Goal: Task Accomplishment & Management: Complete application form

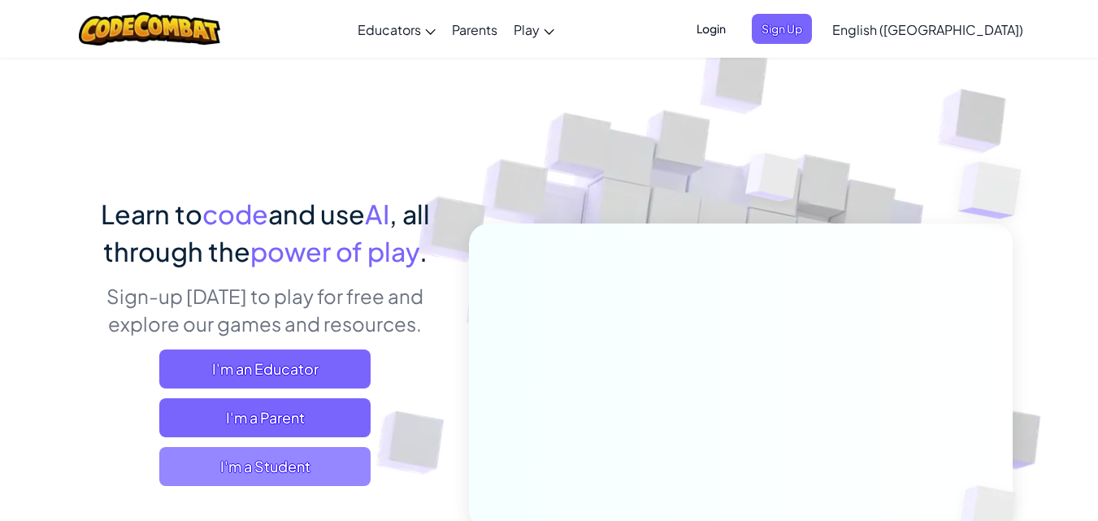
click at [244, 469] on span "I'm a Student" at bounding box center [264, 466] width 211 height 39
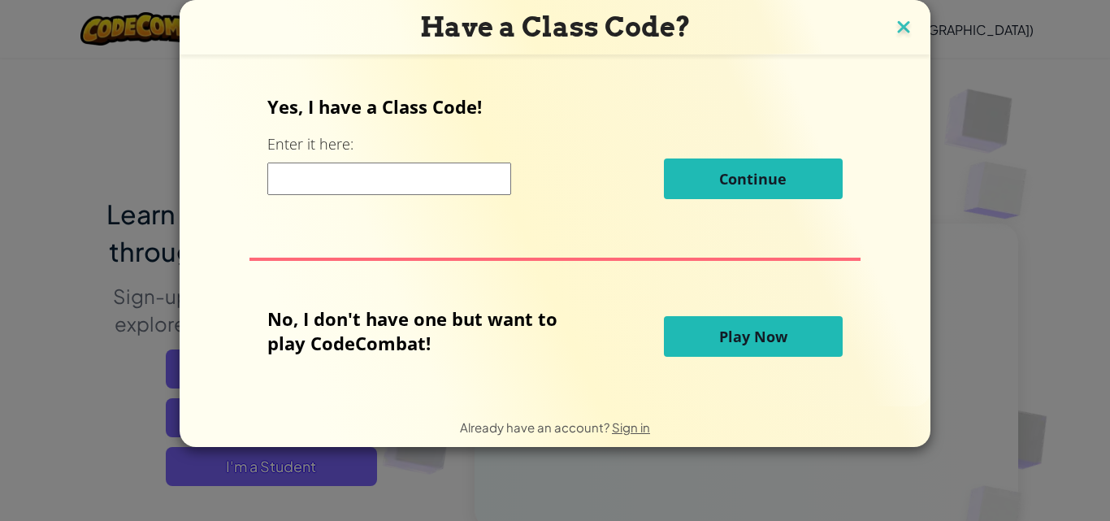
click at [903, 33] on img at bounding box center [903, 28] width 21 height 24
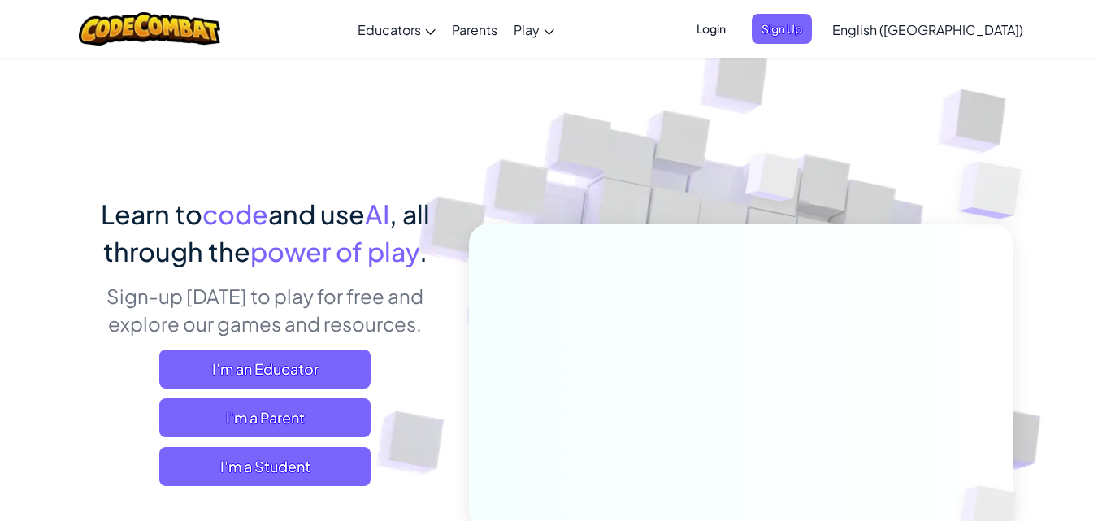
click at [735, 39] on span "Login" at bounding box center [711, 29] width 49 height 30
